Goal: Complete application form

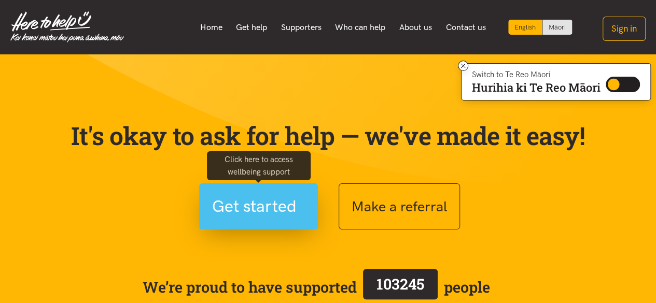
click at [260, 213] on span "Get started" at bounding box center [254, 206] width 85 height 26
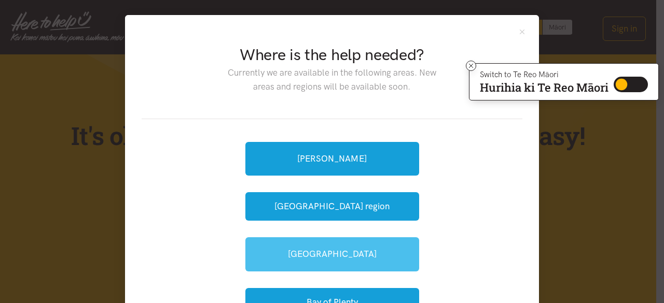
click at [347, 252] on link "[GEOGRAPHIC_DATA]" at bounding box center [332, 255] width 174 height 34
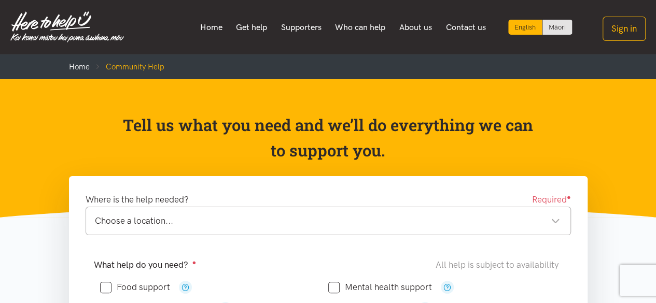
click at [318, 218] on div "Choose a location..." at bounding box center [327, 221] width 465 height 14
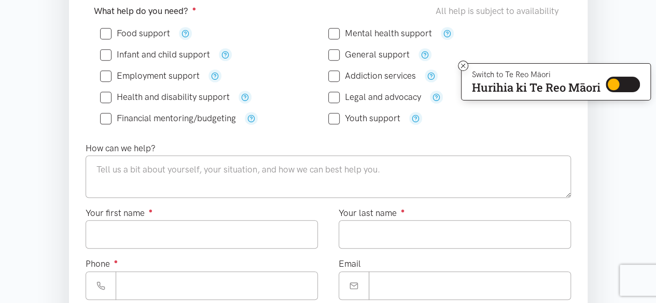
scroll to position [233, 0]
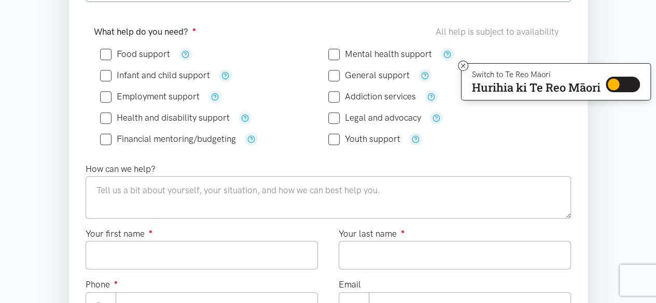
click at [105, 54] on input "Food support" at bounding box center [135, 54] width 70 height 9
checkbox input "true"
click at [105, 93] on input "Employment support" at bounding box center [150, 96] width 100 height 9
checkbox input "true"
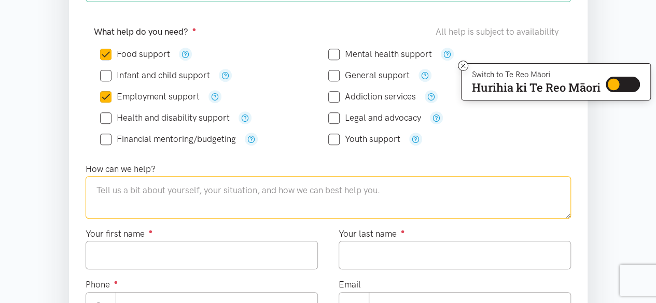
click at [128, 181] on textarea at bounding box center [329, 197] width 486 height 43
type textarea "s"
type textarea "I'm a student , i live with my family with 3 kids me and my husband"
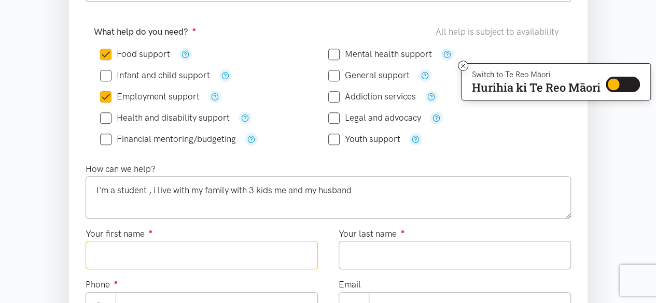
click at [118, 251] on input "Your first name ●" at bounding box center [202, 255] width 232 height 29
type input "******"
type input "**********"
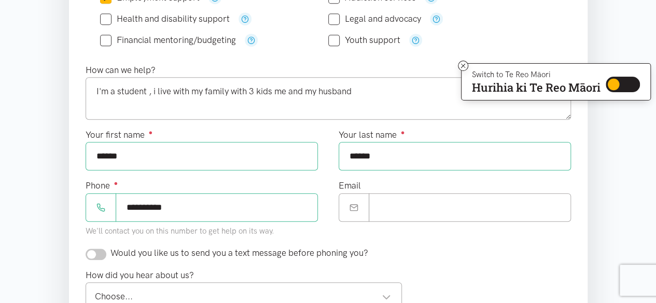
scroll to position [343, 0]
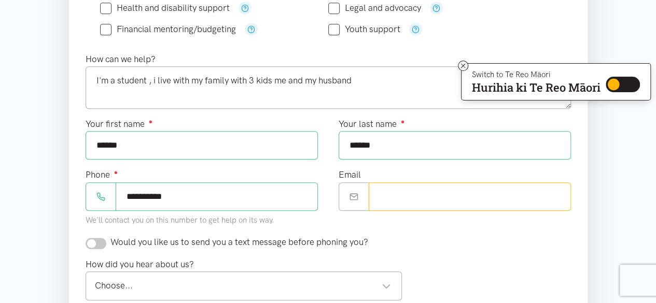
click at [452, 194] on input "Email" at bounding box center [470, 197] width 202 height 29
click at [382, 283] on div "Choose..." at bounding box center [243, 286] width 297 height 14
type input "**********"
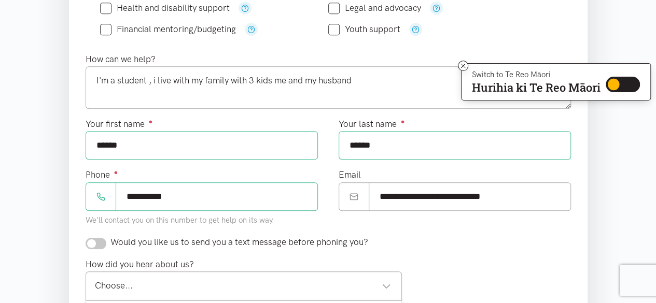
click at [386, 281] on div "Choose..." at bounding box center [243, 286] width 297 height 14
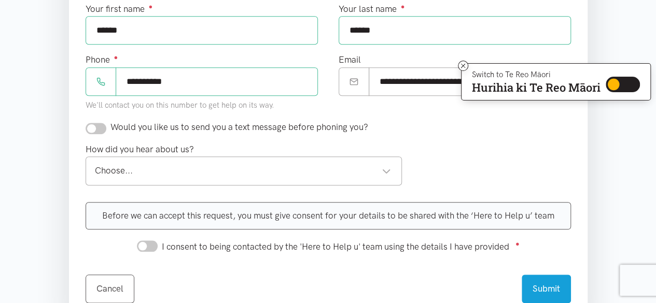
scroll to position [460, 0]
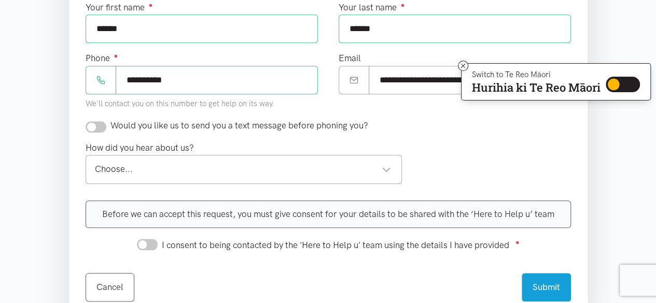
click at [388, 167] on div "Choose..." at bounding box center [243, 169] width 297 height 14
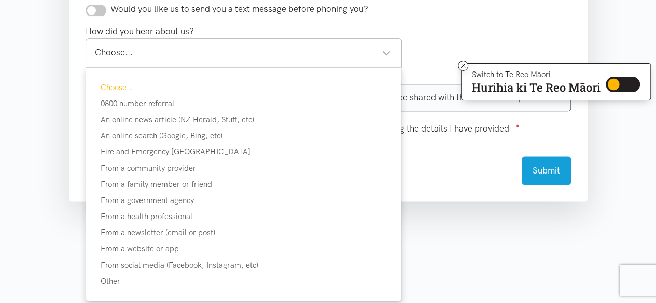
scroll to position [585, 0]
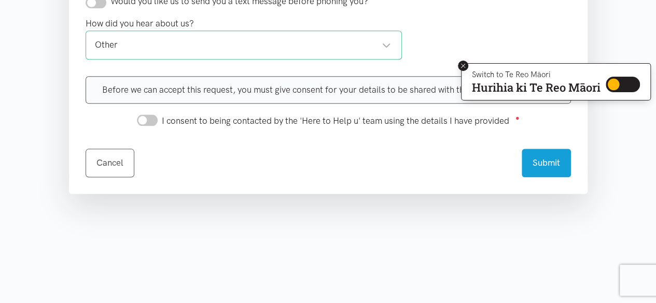
click at [462, 65] on icon at bounding box center [464, 66] width 8 height 8
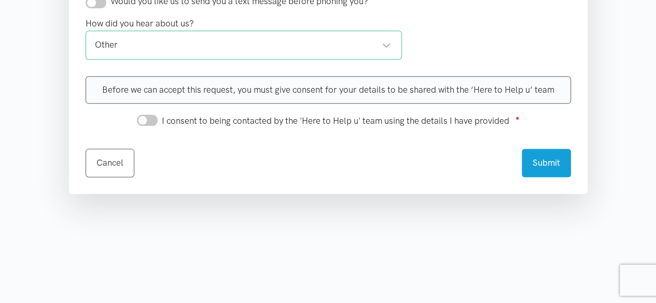
click at [143, 115] on input "I consent to being contacted by the 'Here to Help u' team using the details I h…" at bounding box center [147, 120] width 21 height 11
checkbox input "true"
click at [137, 87] on div "Before we can accept this request, you must give consent for your details to be…" at bounding box center [329, 89] width 486 height 27
click at [545, 158] on button "Submit" at bounding box center [546, 161] width 49 height 29
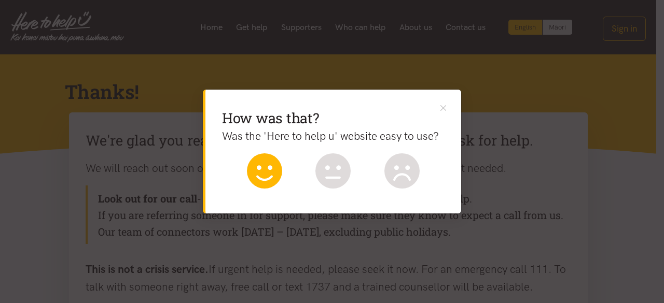
click at [264, 168] on icon at bounding box center [264, 171] width 35 height 35
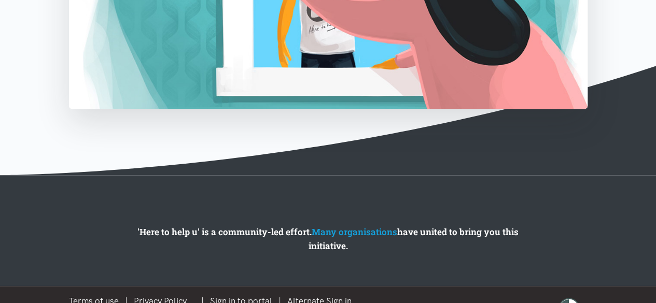
scroll to position [539, 0]
